Goal: Find specific page/section: Find specific page/section

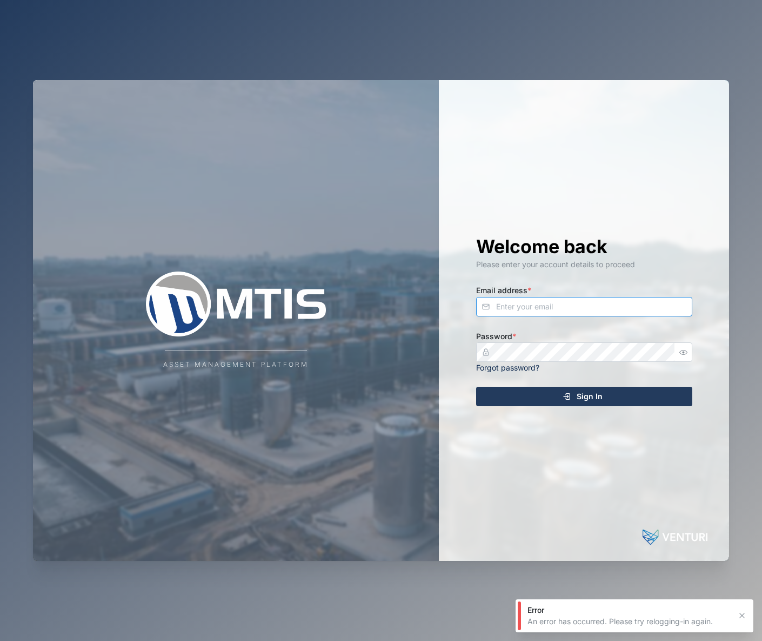
type input "[EMAIL_ADDRESS][DOMAIN_NAME]"
click at [584, 395] on button "Sign In" at bounding box center [584, 396] width 216 height 19
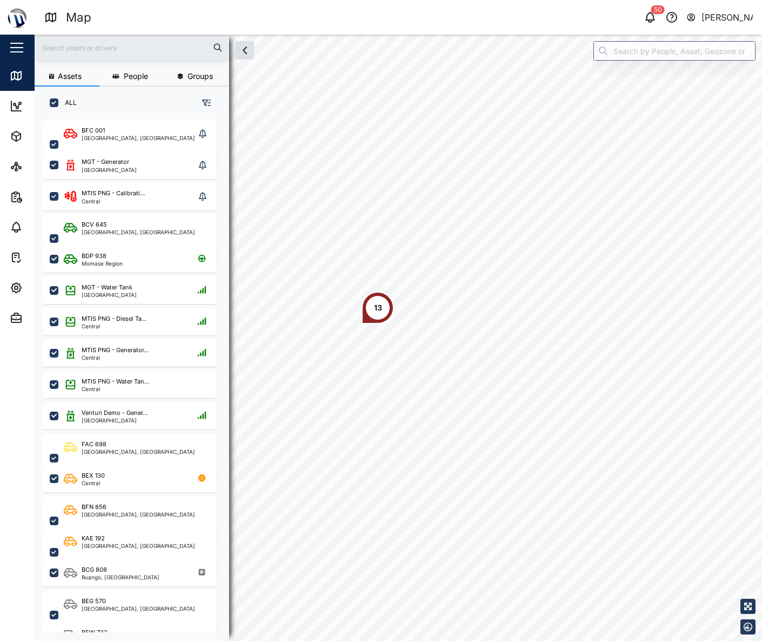
click at [372, 314] on div "13" at bounding box center [378, 307] width 32 height 32
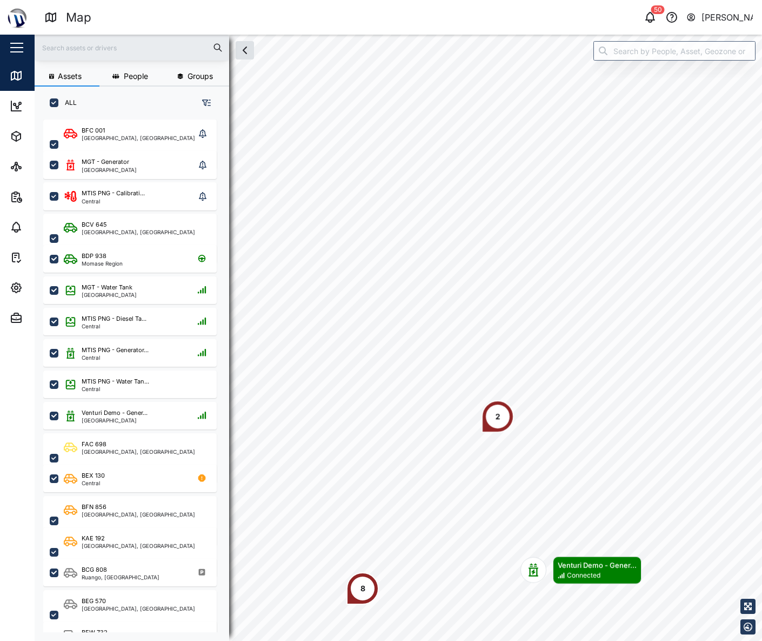
click at [496, 416] on div "2" at bounding box center [498, 416] width 5 height 12
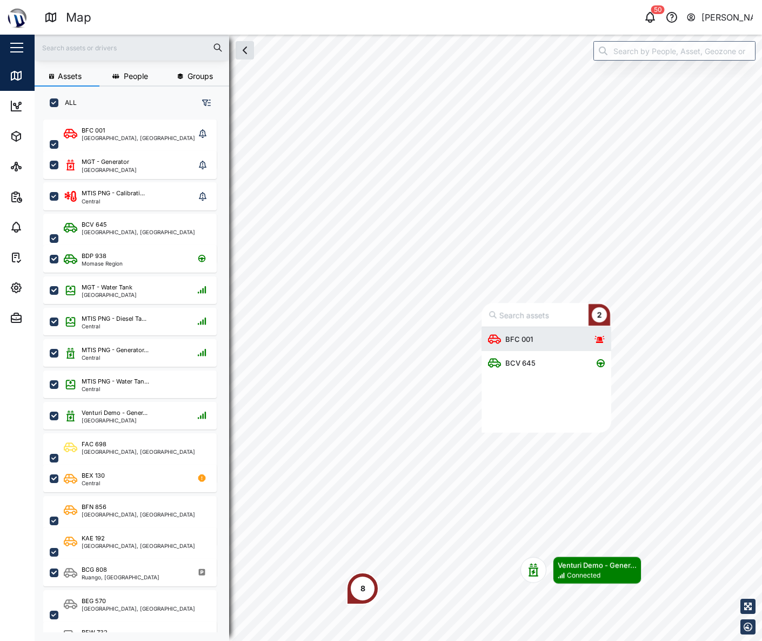
scroll to position [97, 122]
click at [541, 341] on div "BFC 001" at bounding box center [546, 339] width 117 height 24
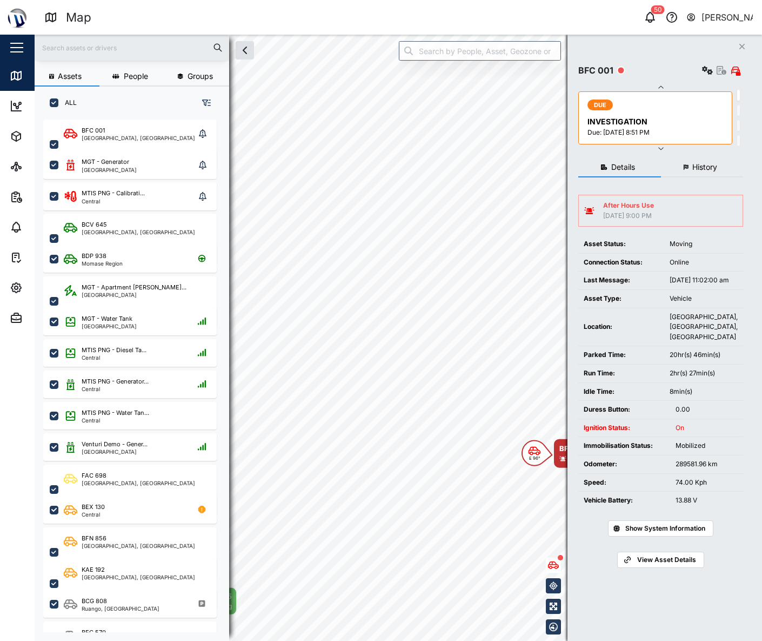
click at [702, 181] on div "Details History After Hours Use [DATE] 9:00 PM Asset Status: Moving Connection …" at bounding box center [660, 385] width 165 height 467
click at [705, 169] on span "History" at bounding box center [705, 167] width 25 height 8
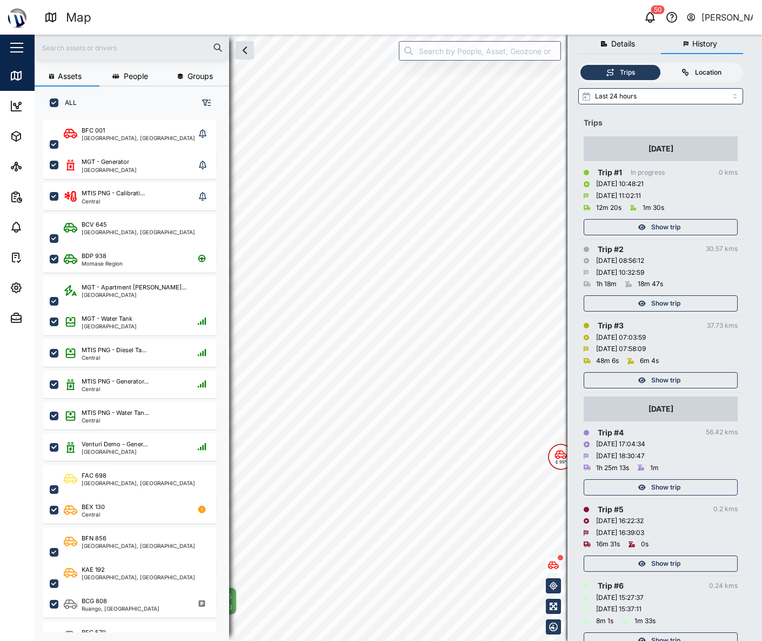
scroll to position [197, 0]
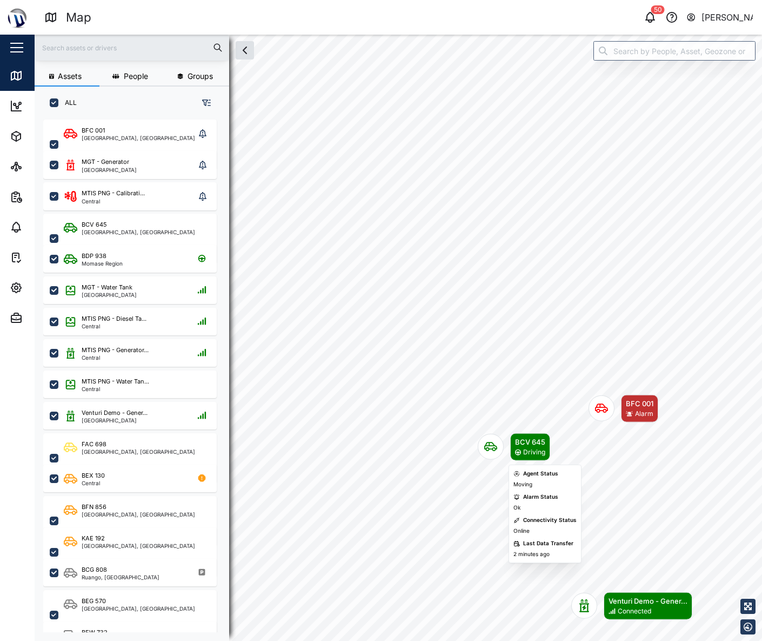
click at [490, 448] on icon "Map marker" at bounding box center [490, 446] width 13 height 13
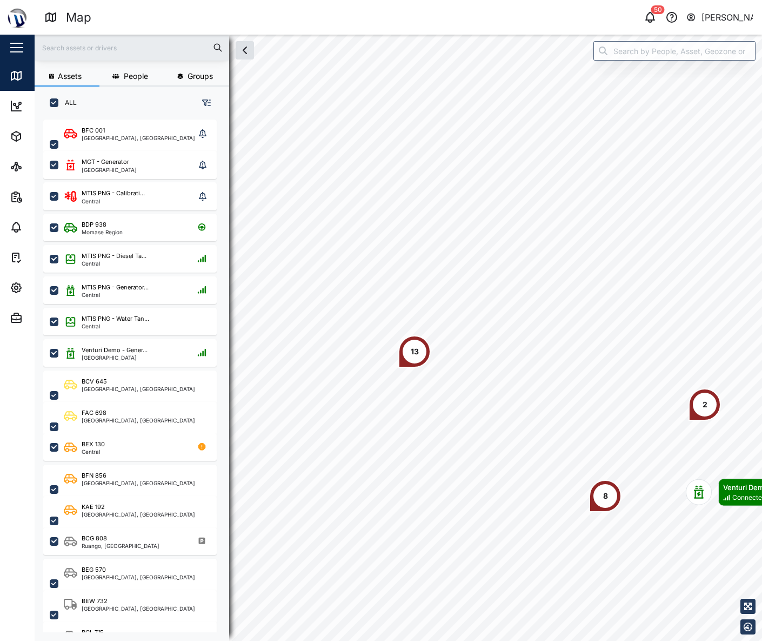
click at [402, 352] on div "13" at bounding box center [414, 351] width 32 height 32
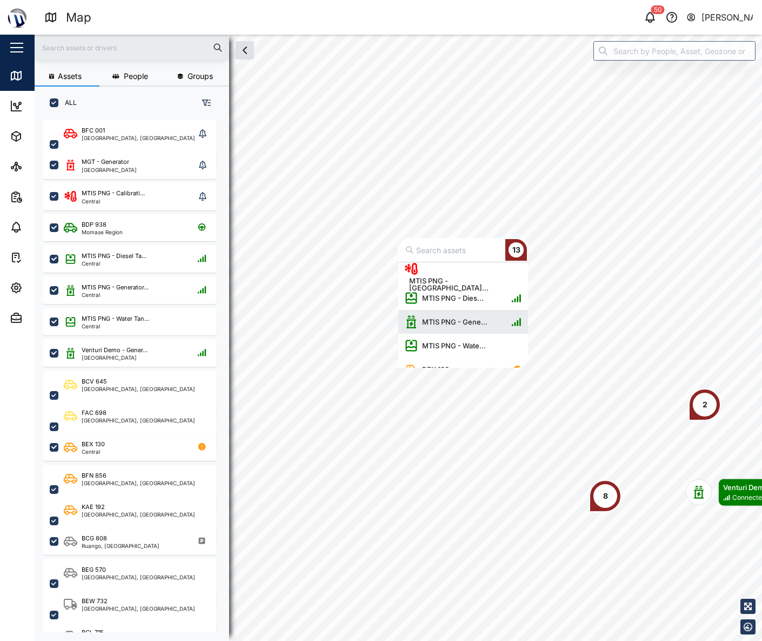
scroll to position [204, 0]
